Goal: Connect with others: Connect with others

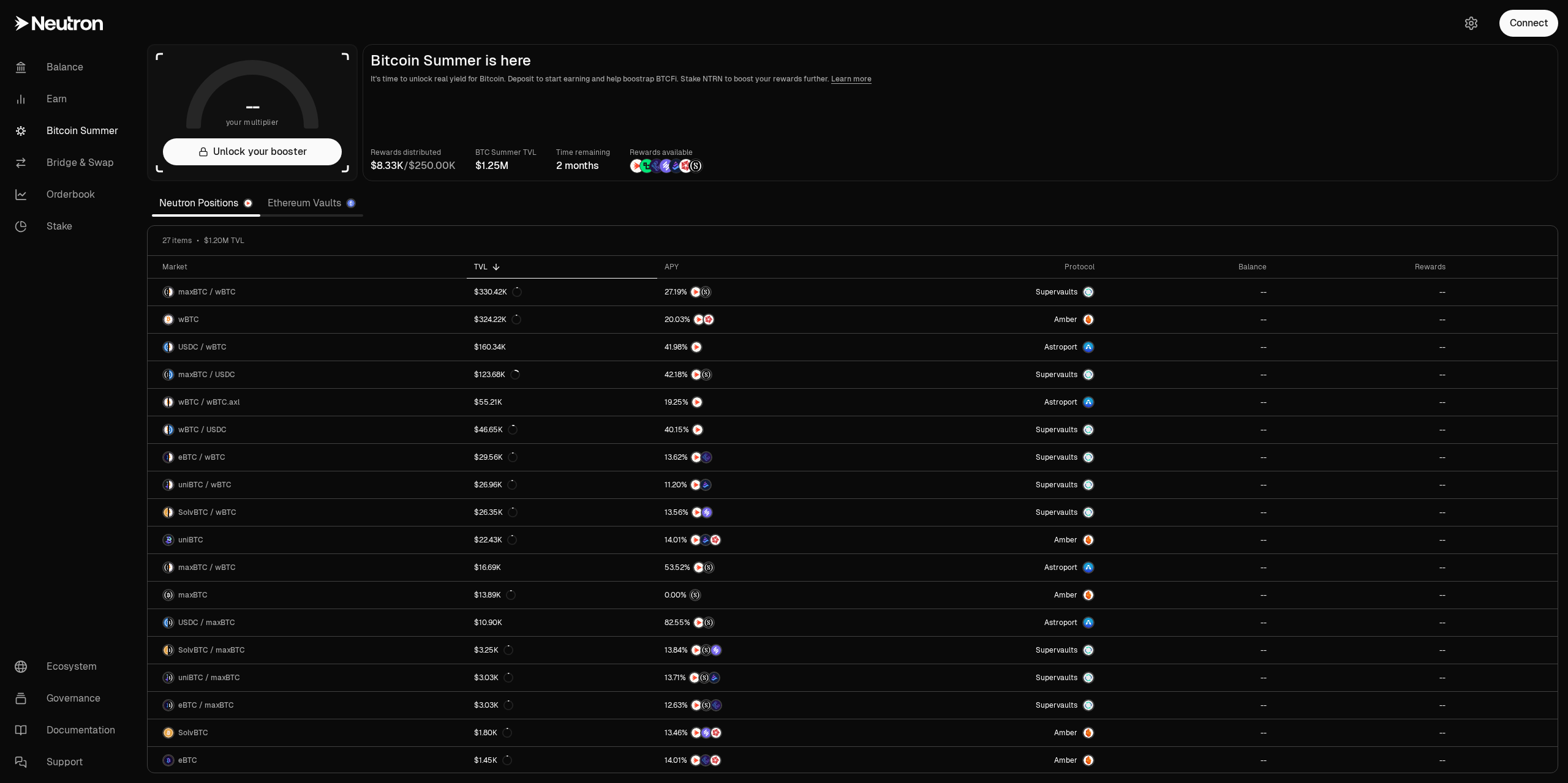
drag, startPoint x: 1560, startPoint y: 15, endPoint x: 1400, endPoint y: 73, distance: 170.2
click at [1560, 14] on div "Connect" at bounding box center [1509, 23] width 117 height 47
click at [1537, 32] on button "Connect" at bounding box center [1528, 24] width 59 height 27
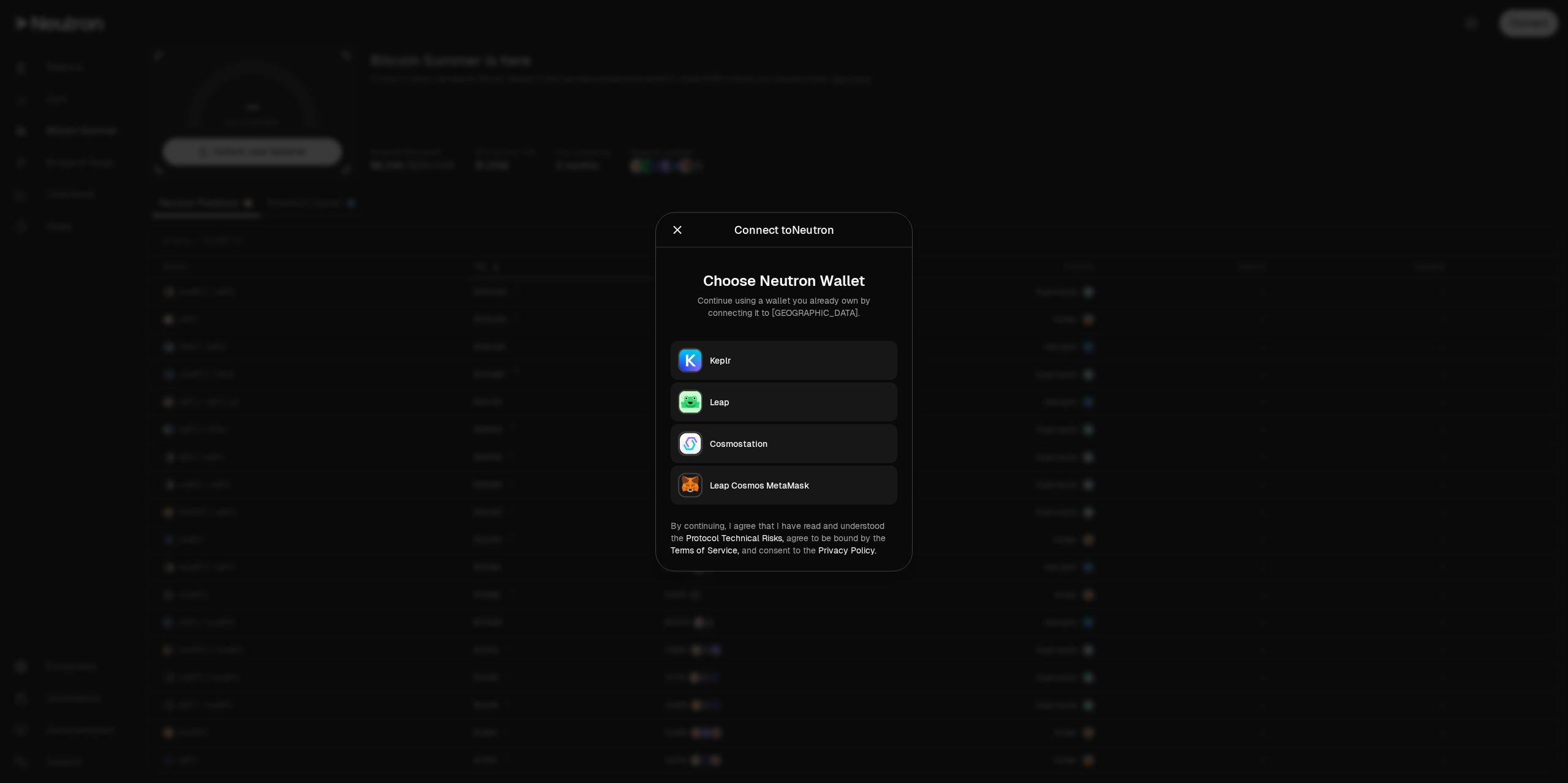
click at [694, 364] on img "button" at bounding box center [690, 360] width 22 height 22
